Goal: Entertainment & Leisure: Consume media (video, audio)

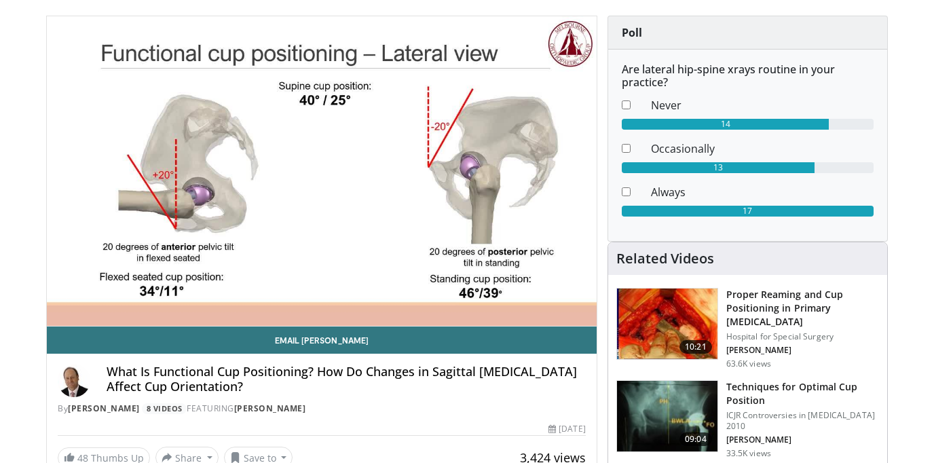
scroll to position [118, 0]
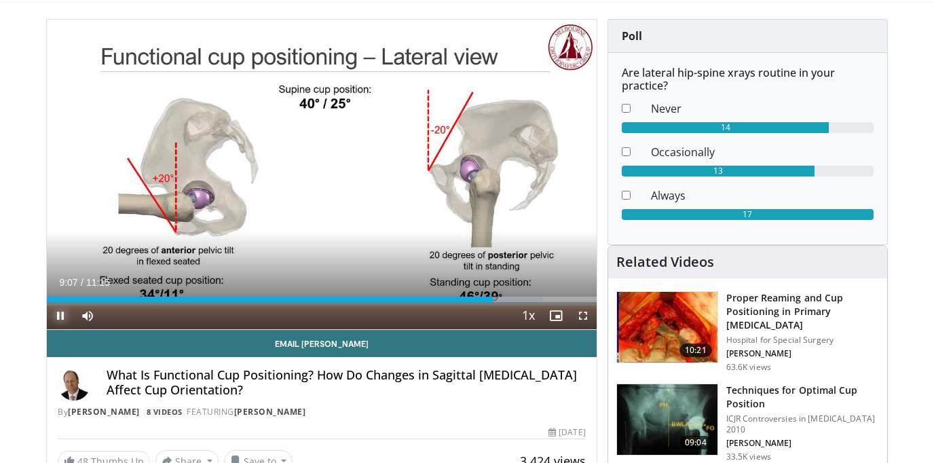
click at [60, 316] on span "Video Player" at bounding box center [60, 315] width 27 height 27
click at [59, 316] on span "Video Player" at bounding box center [60, 315] width 27 height 27
click at [61, 315] on span "Video Player" at bounding box center [60, 315] width 27 height 27
click at [147, 299] on div "Progress Bar" at bounding box center [147, 299] width 1 height 5
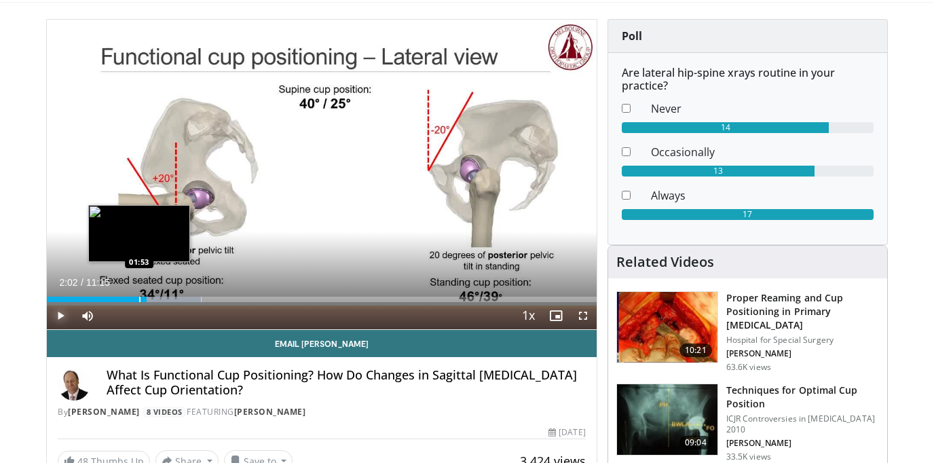
click at [139, 300] on div "Progress Bar" at bounding box center [139, 299] width 1 height 5
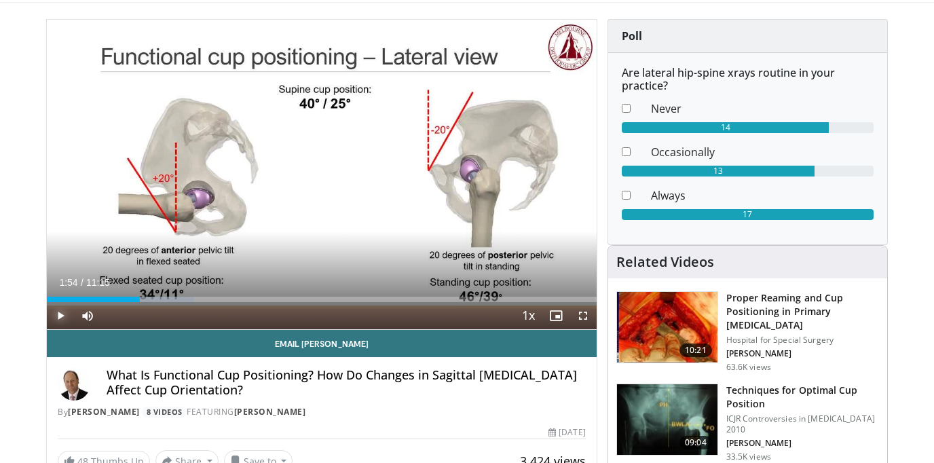
click at [59, 317] on span "Video Player" at bounding box center [60, 315] width 27 height 27
click at [60, 319] on span "Video Player" at bounding box center [60, 315] width 27 height 27
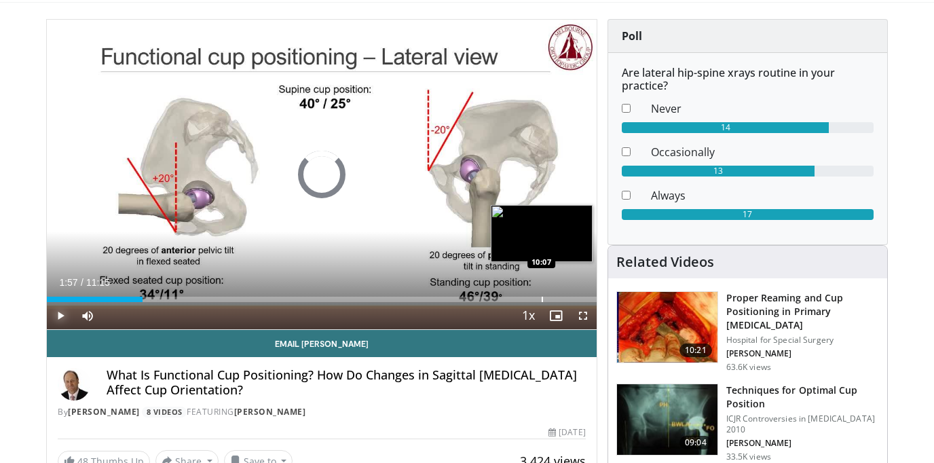
click at [541, 301] on div "Progress Bar" at bounding box center [541, 299] width 1 height 5
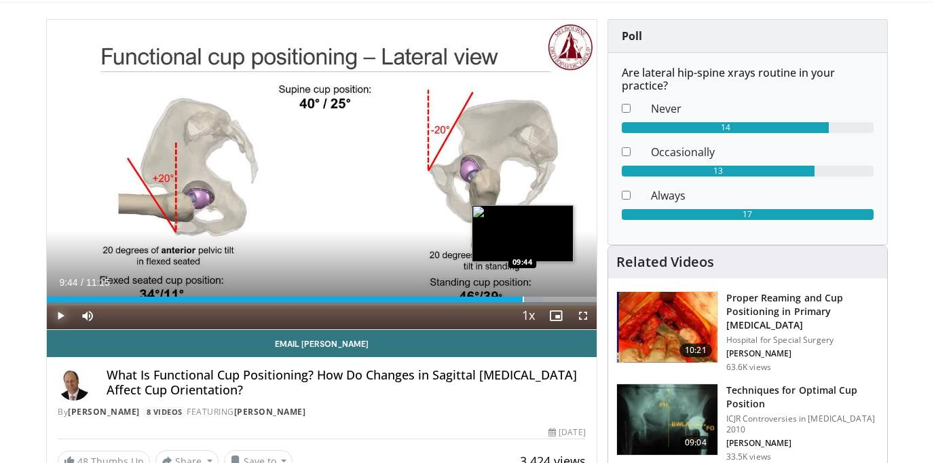
click at [522, 297] on div "Progress Bar" at bounding box center [522, 299] width 1 height 5
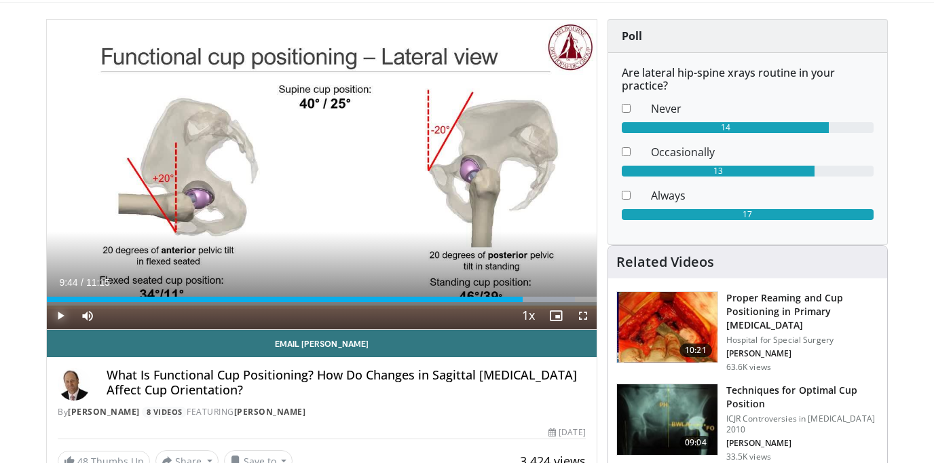
click at [60, 320] on span "Video Player" at bounding box center [60, 315] width 27 height 27
click at [57, 315] on span "Video Player" at bounding box center [60, 315] width 27 height 27
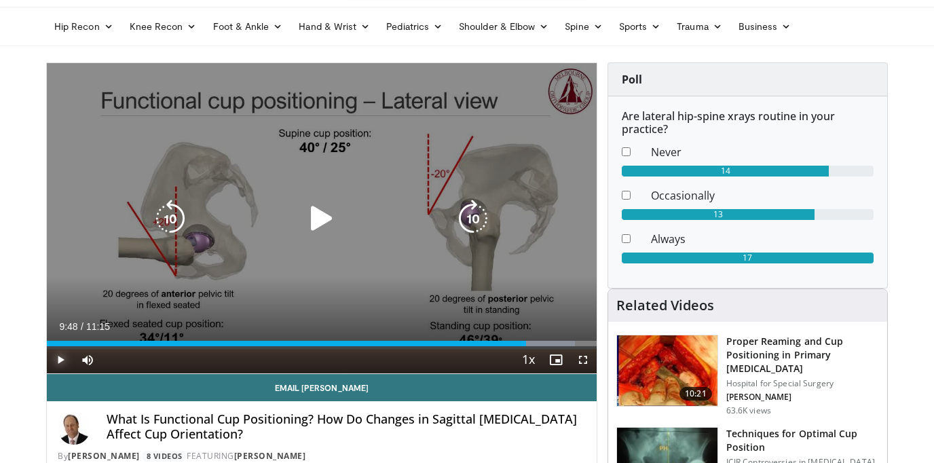
scroll to position [0, 0]
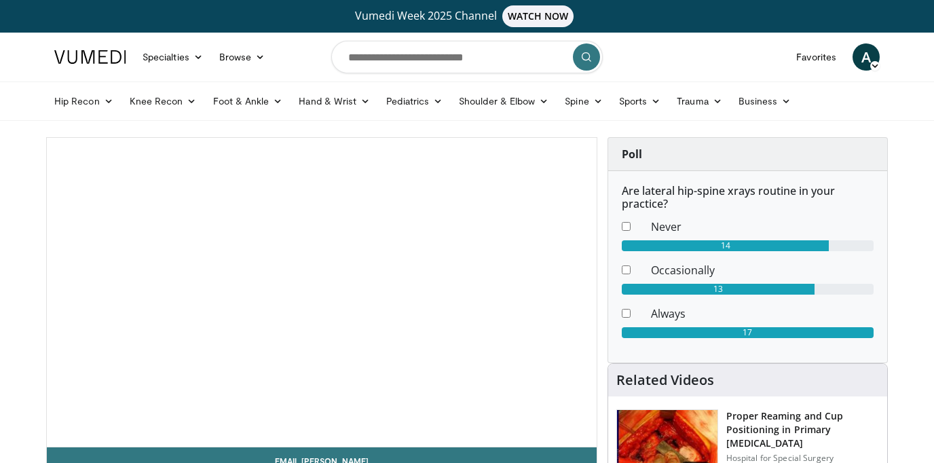
scroll to position [33, 0]
